Goal: Find specific page/section: Find specific page/section

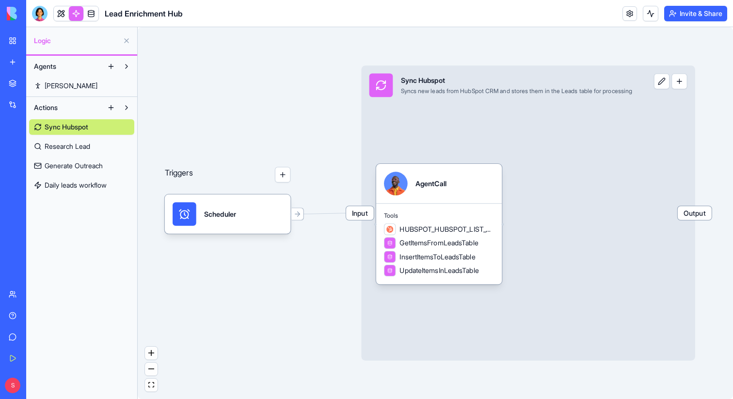
click at [89, 17] on link at bounding box center [91, 13] width 15 height 15
